Goal: Find specific page/section: Find specific page/section

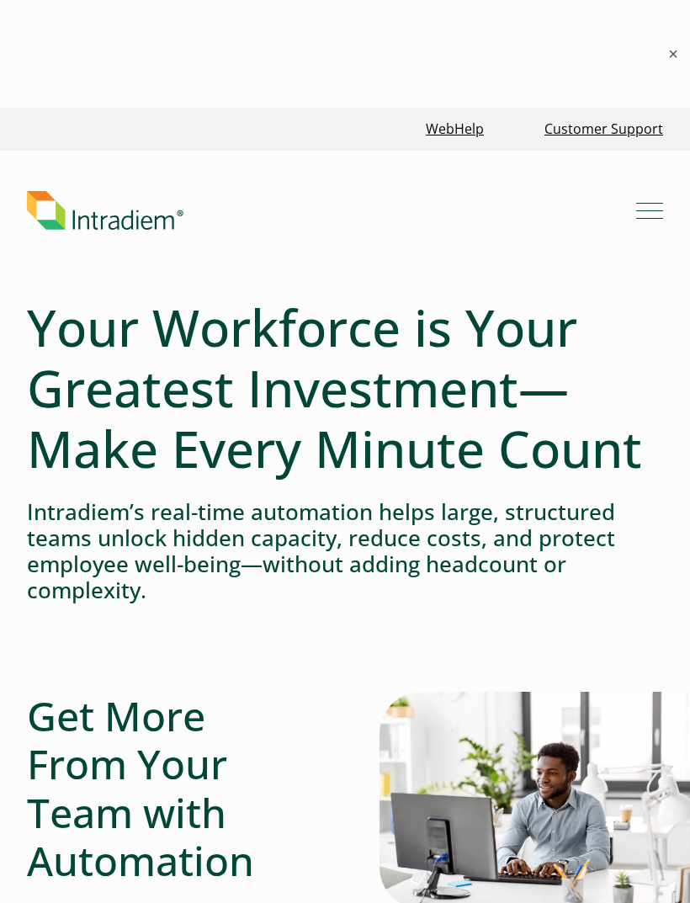
click at [668, 55] on button "×" at bounding box center [673, 53] width 17 height 17
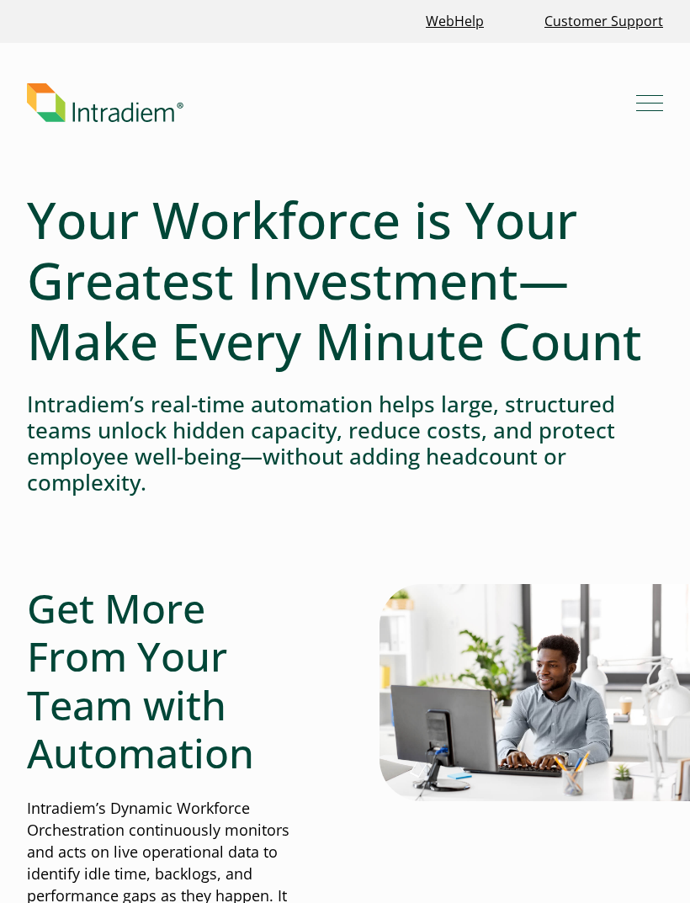
click at [540, 20] on link "Customer Support" at bounding box center [604, 21] width 132 height 36
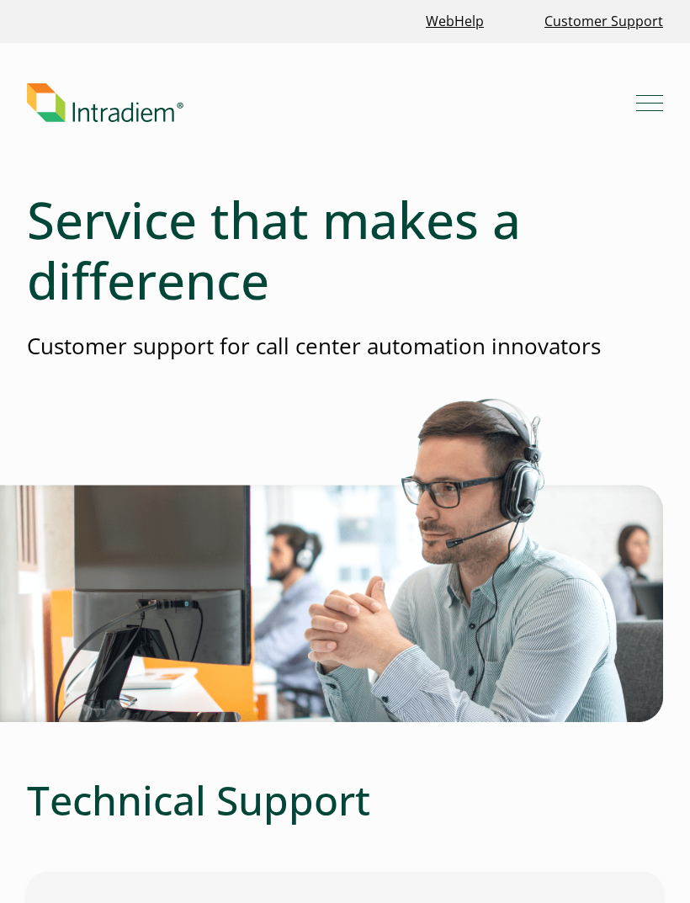
click at [472, 39] on link "WebHelp" at bounding box center [455, 21] width 72 height 36
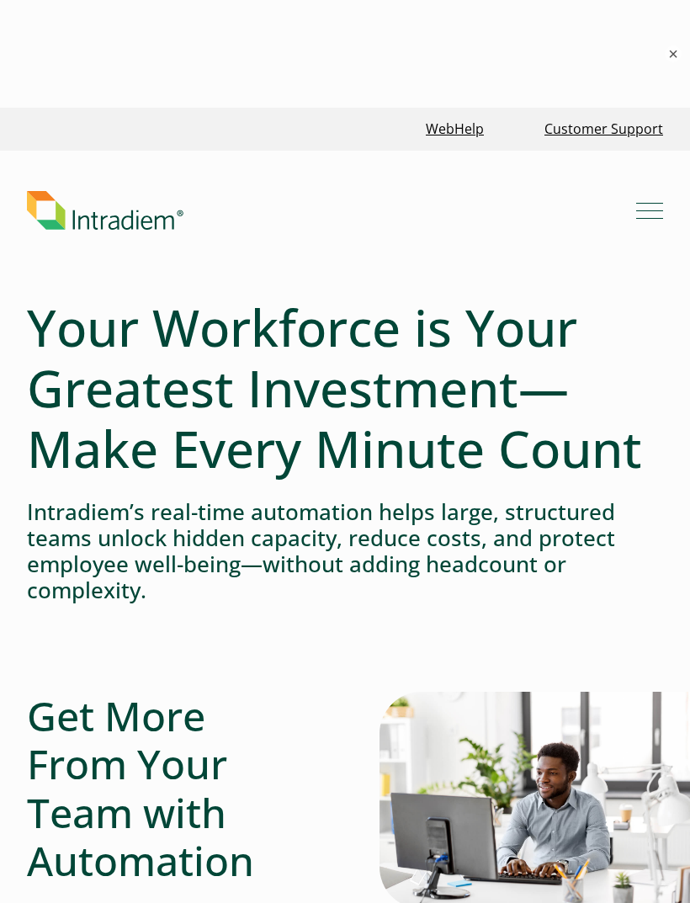
click at [682, 55] on button "×" at bounding box center [673, 53] width 17 height 17
